Goal: Check status

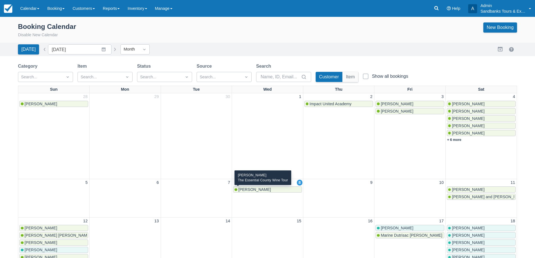
click at [248, 189] on span "[PERSON_NAME]" at bounding box center [254, 189] width 33 height 4
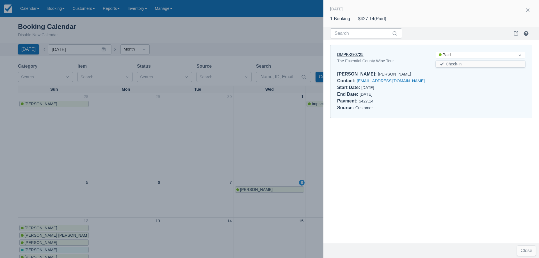
click at [347, 56] on link "DMPK-290725" at bounding box center [350, 54] width 26 height 4
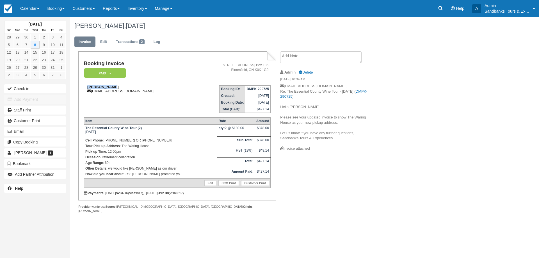
drag, startPoint x: 115, startPoint y: 86, endPoint x: 88, endPoint y: 86, distance: 27.2
click at [88, 86] on div "Kendra Adema 601specialk@gmail.com" at bounding box center [138, 89] width 108 height 8
copy strong "[PERSON_NAME]"
